Goal: Information Seeking & Learning: Find specific fact

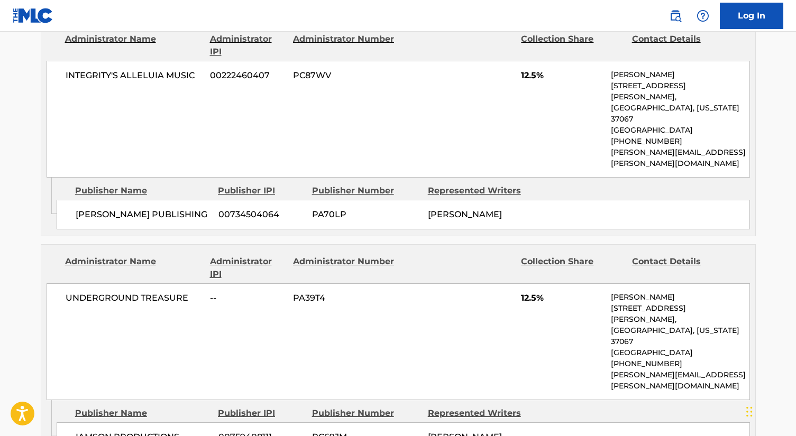
scroll to position [1720, 0]
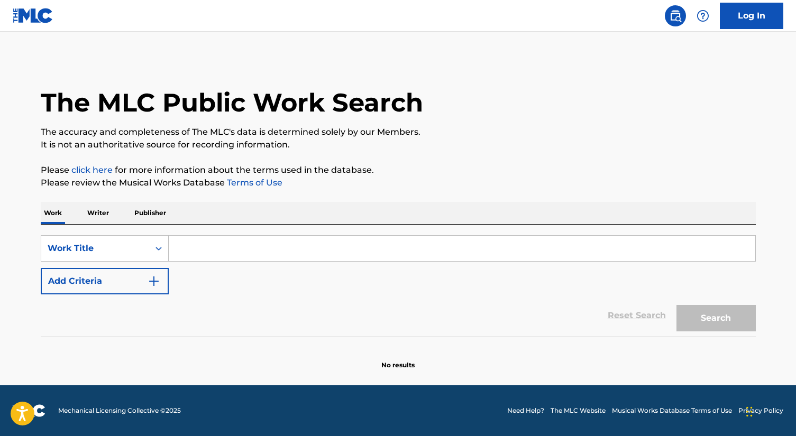
click at [293, 246] on input "Search Form" at bounding box center [462, 248] width 587 height 25
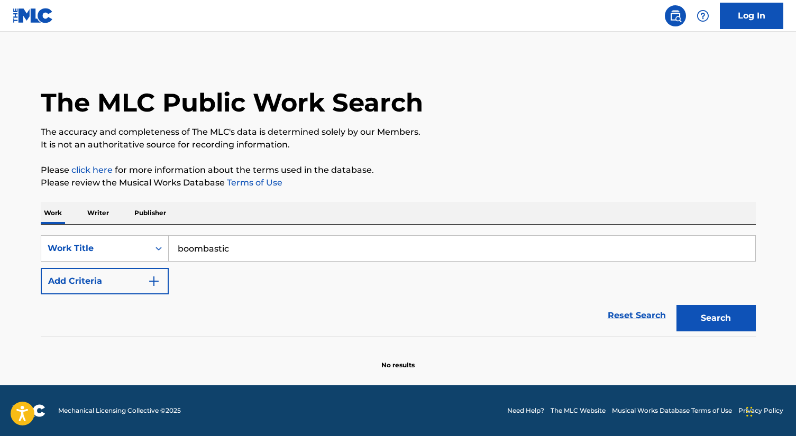
type input "boombastic"
click at [716, 319] on button "Search" at bounding box center [716, 318] width 79 height 26
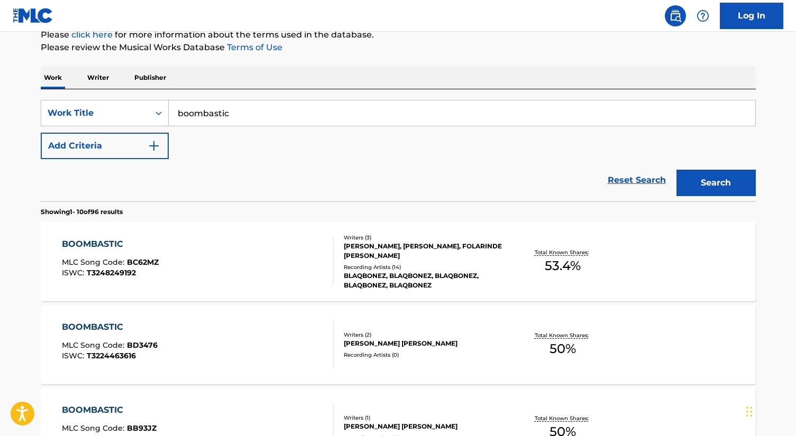
scroll to position [142, 0]
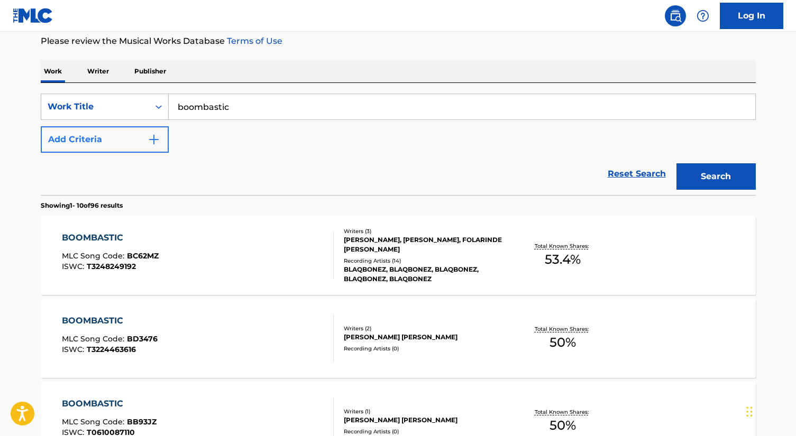
click at [126, 142] on button "Add Criteria" at bounding box center [105, 139] width 128 height 26
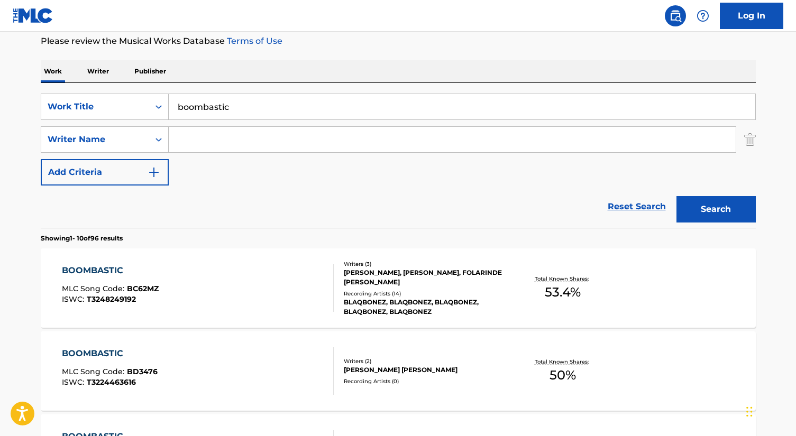
click at [202, 144] on input "Search Form" at bounding box center [452, 139] width 567 height 25
type input "livingston"
click at [716, 210] on button "Search" at bounding box center [716, 209] width 79 height 26
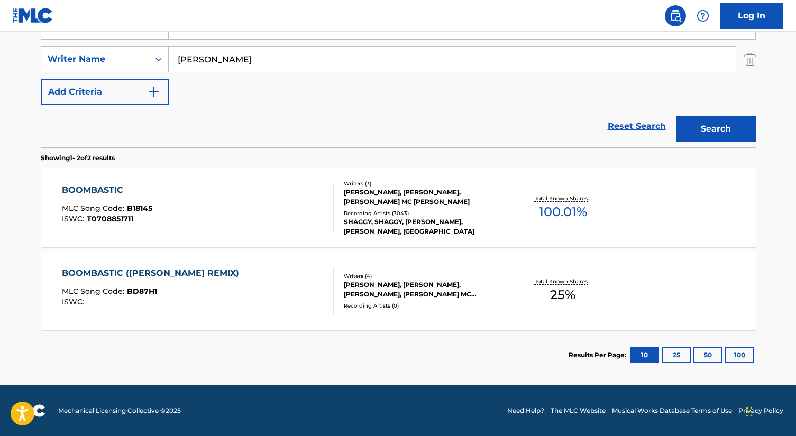
scroll to position [222, 0]
click at [169, 216] on div "BOOMBASTIC MLC Song Code : B18145 ISWC : T0708851711" at bounding box center [198, 208] width 272 height 48
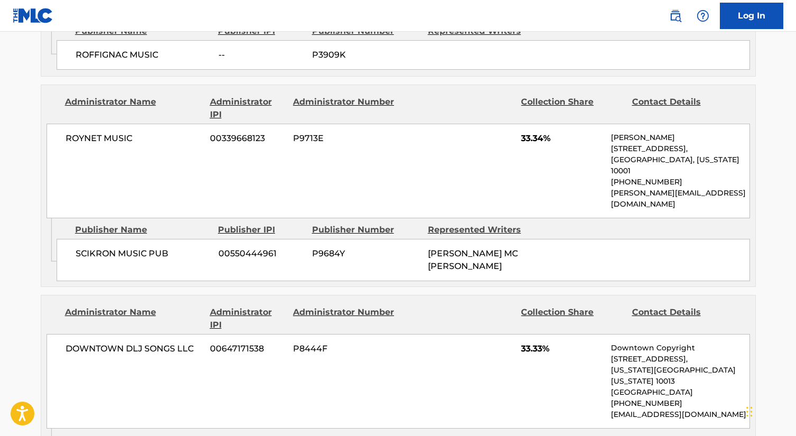
scroll to position [1166, 0]
